Goal: Task Accomplishment & Management: Manage account settings

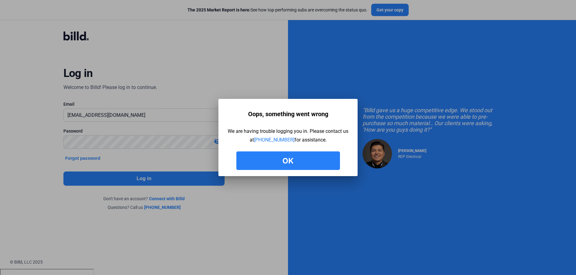
click at [268, 157] on button "Ok" at bounding box center [288, 160] width 104 height 19
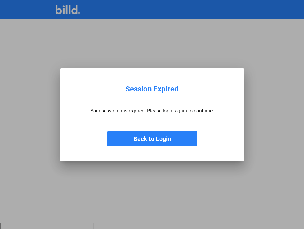
click at [160, 140] on button "Back to Login" at bounding box center [152, 138] width 90 height 15
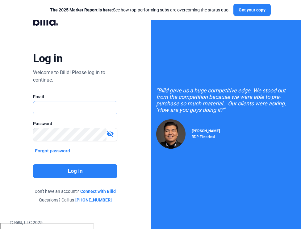
click at [87, 110] on input "text" at bounding box center [75, 107] width 84 height 13
click at [92, 168] on button "Log in" at bounding box center [75, 171] width 84 height 14
click at [84, 170] on button "Log in" at bounding box center [75, 171] width 84 height 14
click at [62, 108] on input "billduser" at bounding box center [72, 107] width 78 height 13
type input "[EMAIL_ADDRESS][DOMAIN_NAME]"
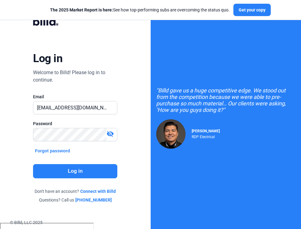
click at [109, 133] on mat-icon "visibility_off" at bounding box center [110, 133] width 7 height 7
